Goal: Navigation & Orientation: Find specific page/section

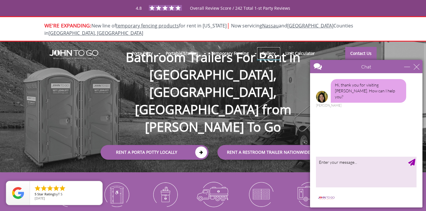
click at [266, 47] on link "Gallery" at bounding box center [269, 53] width 24 height 13
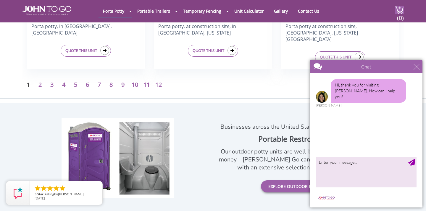
scroll to position [969, 0]
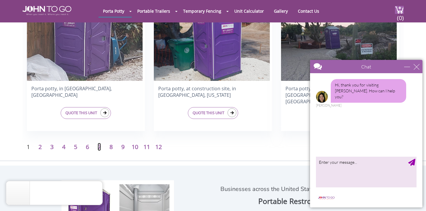
click at [100, 146] on link "7" at bounding box center [99, 147] width 3 height 8
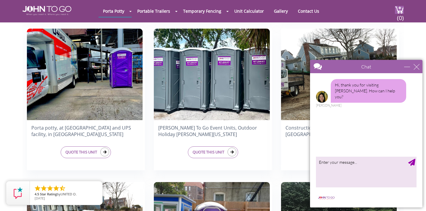
scroll to position [459, 0]
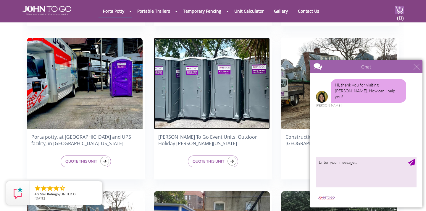
click at [207, 79] on img at bounding box center [212, 84] width 116 height 92
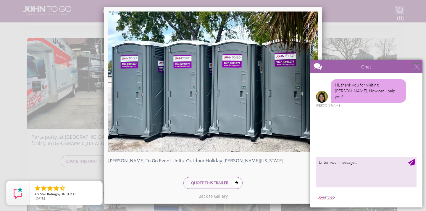
click at [416, 67] on div "close" at bounding box center [416, 67] width 6 height 6
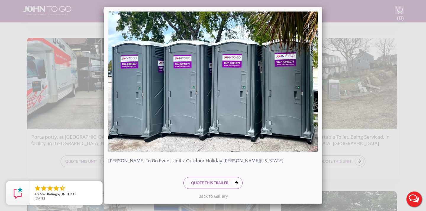
scroll to position [0, 0]
click at [346, 28] on div "John To Go Event Units, Outdoor Holiday Party, Florida QUOTE THIS TRAILER" at bounding box center [213, 105] width 426 height 211
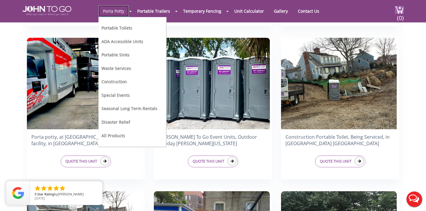
click at [122, 12] on link "Porta Potty" at bounding box center [113, 11] width 30 height 12
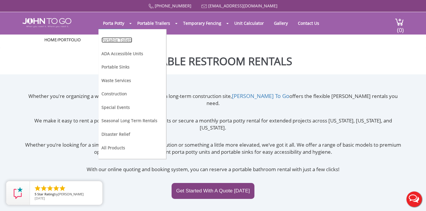
click at [119, 40] on link "Portable Toilets" at bounding box center [116, 40] width 31 height 6
